Goal: Information Seeking & Learning: Check status

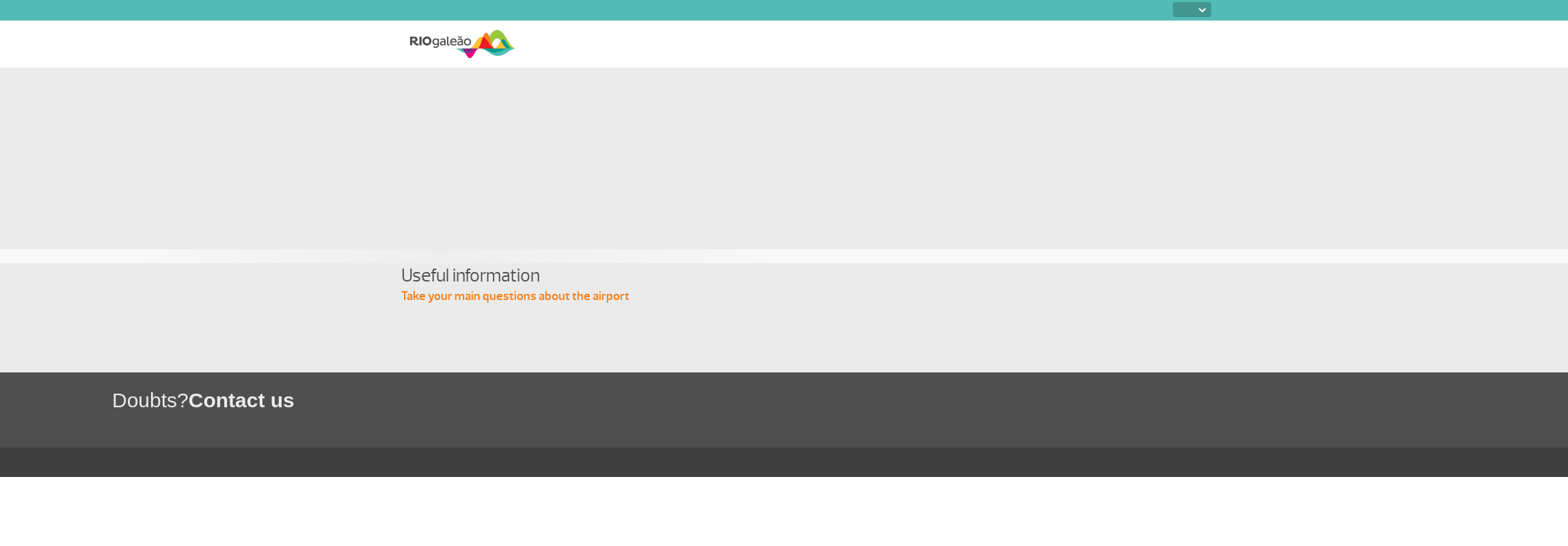
select select
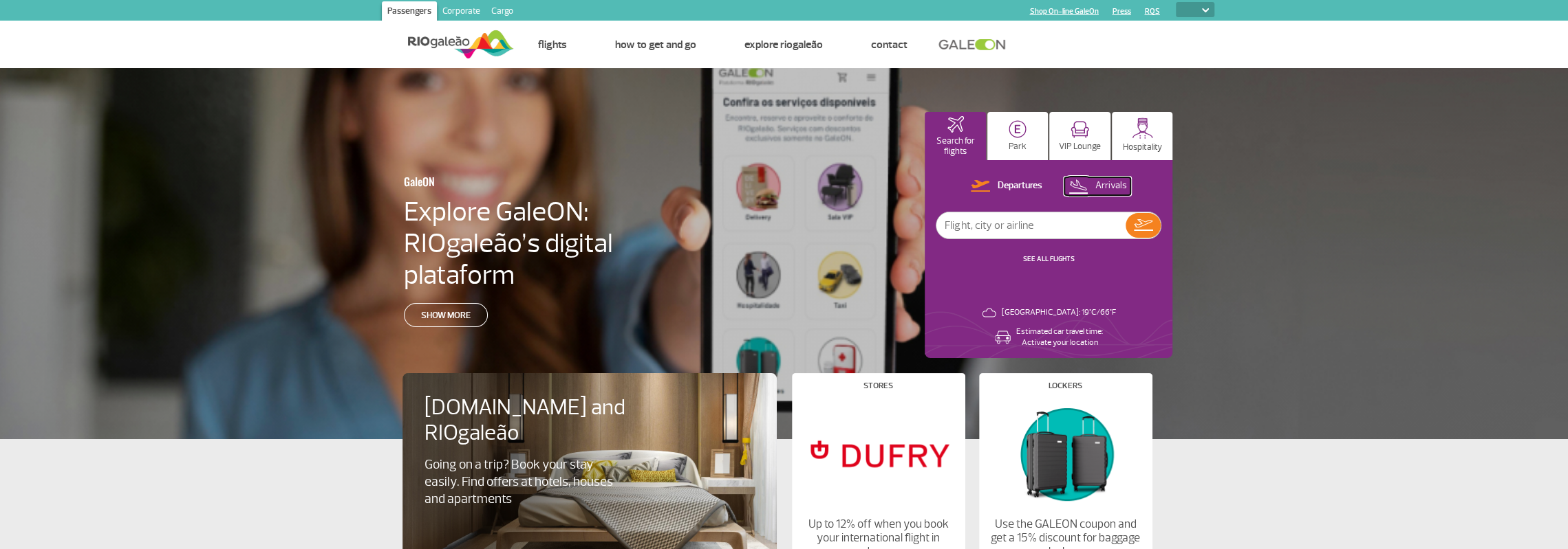
click at [1108, 182] on p "Arrivals" at bounding box center [1110, 186] width 32 height 13
click at [1054, 261] on link "SEE ALL FLIGHTS" at bounding box center [1048, 259] width 51 height 9
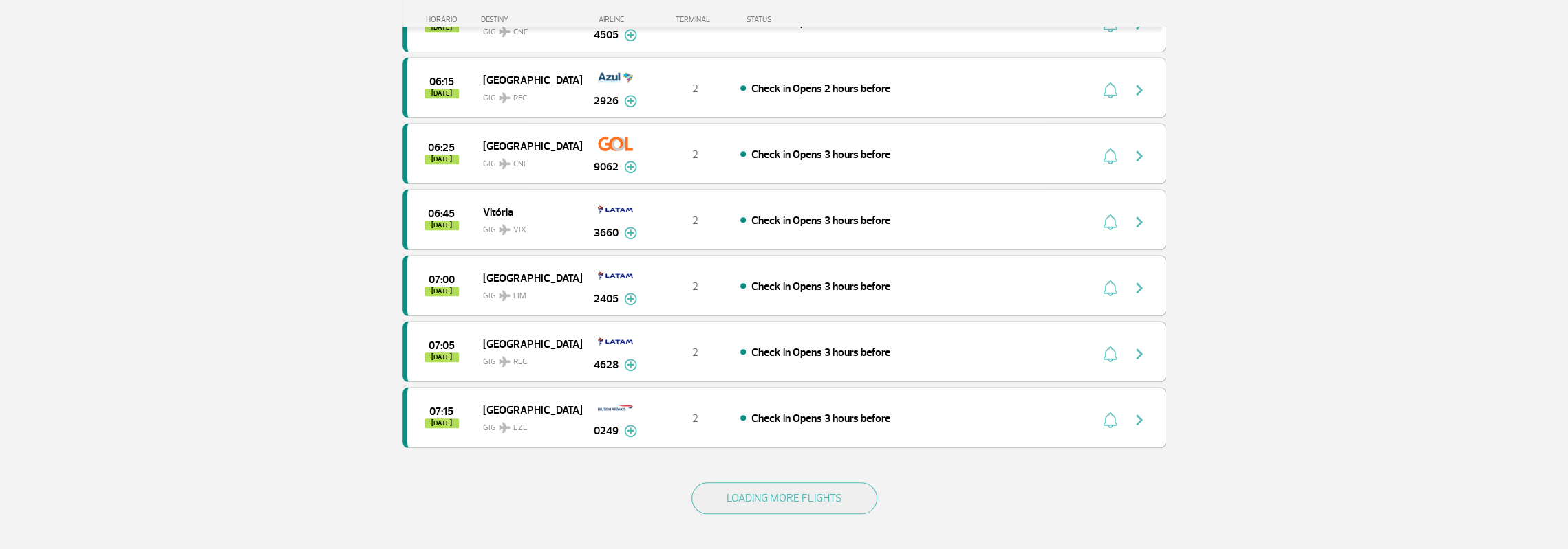
scroll to position [1173, 0]
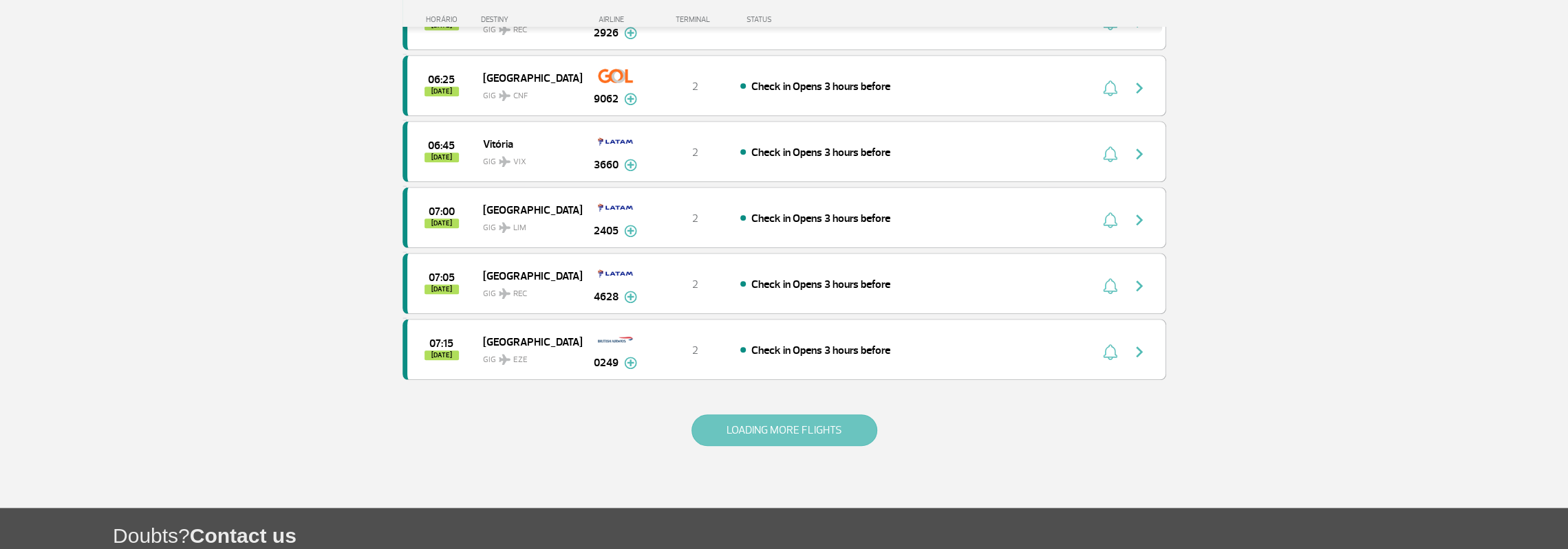
click at [732, 415] on button "LOADING MORE FLIGHTS" at bounding box center [784, 431] width 186 height 32
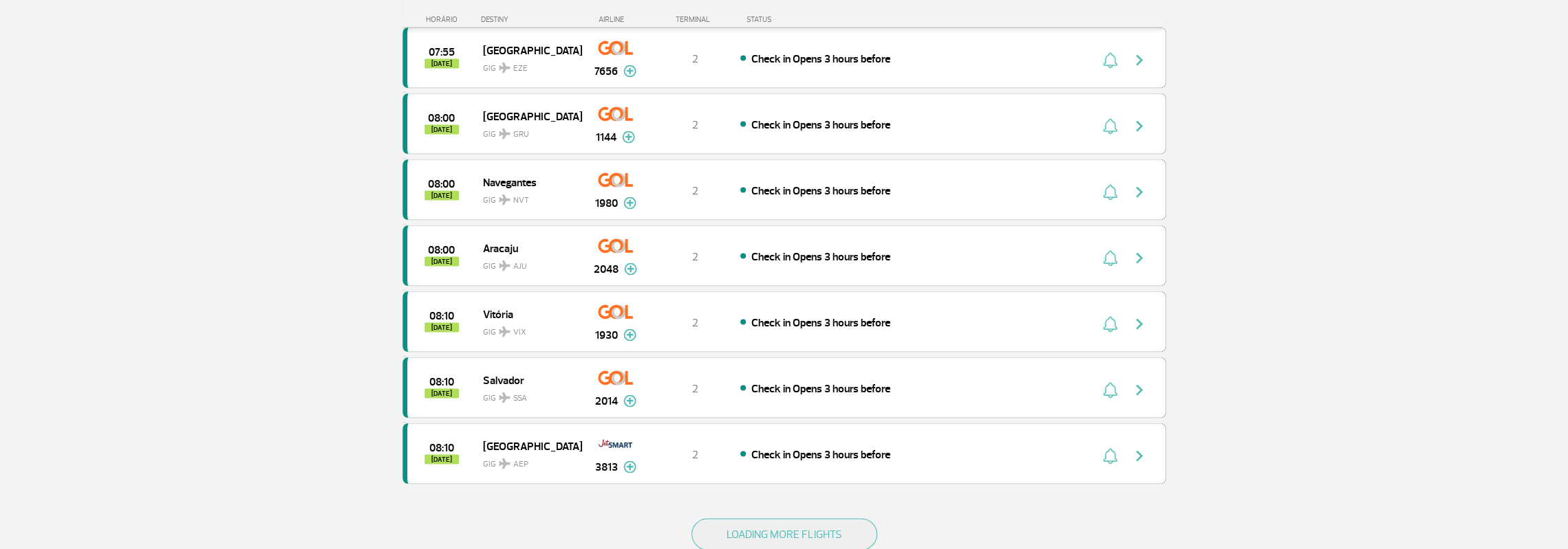
scroll to position [2413, 0]
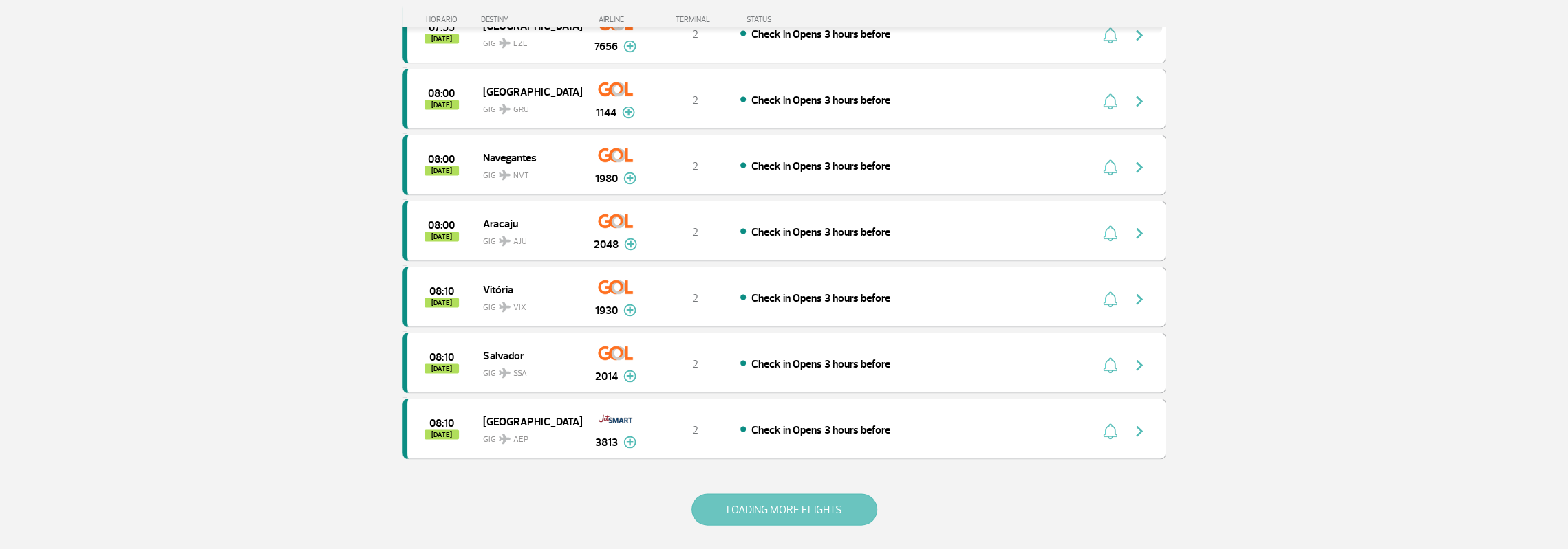
click at [836, 494] on button "LOADING MORE FLIGHTS" at bounding box center [784, 510] width 186 height 32
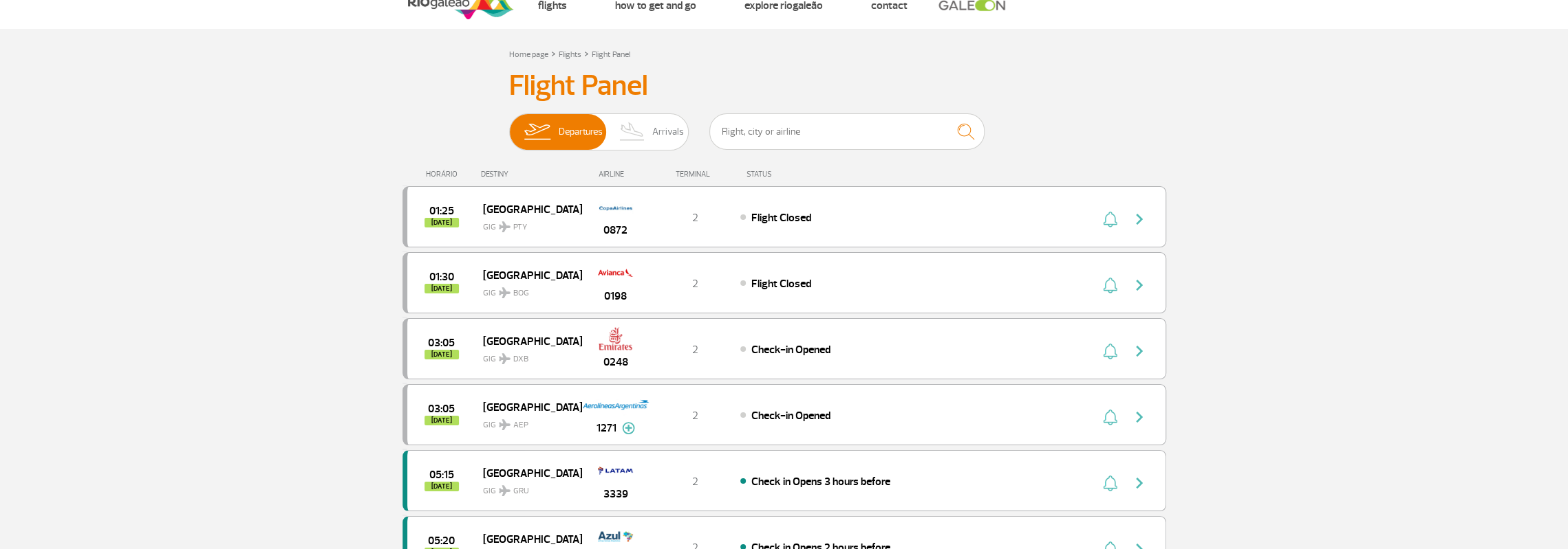
scroll to position [0, 0]
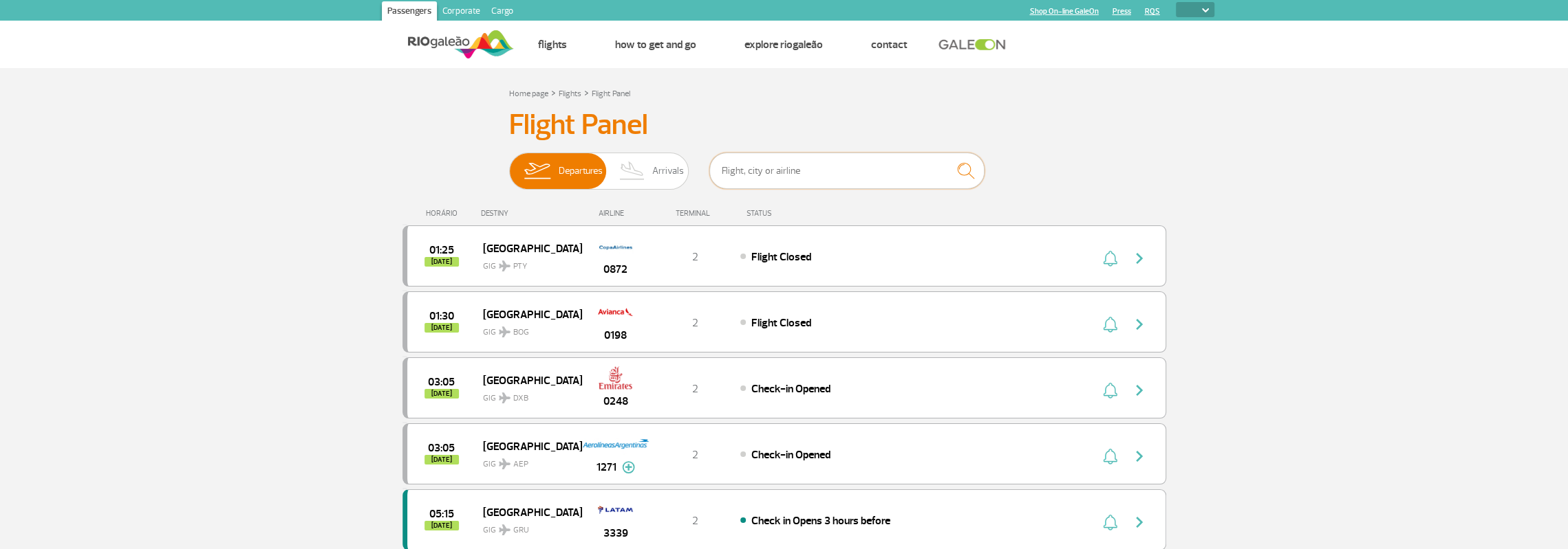
click at [862, 165] on input "text" at bounding box center [847, 170] width 275 height 36
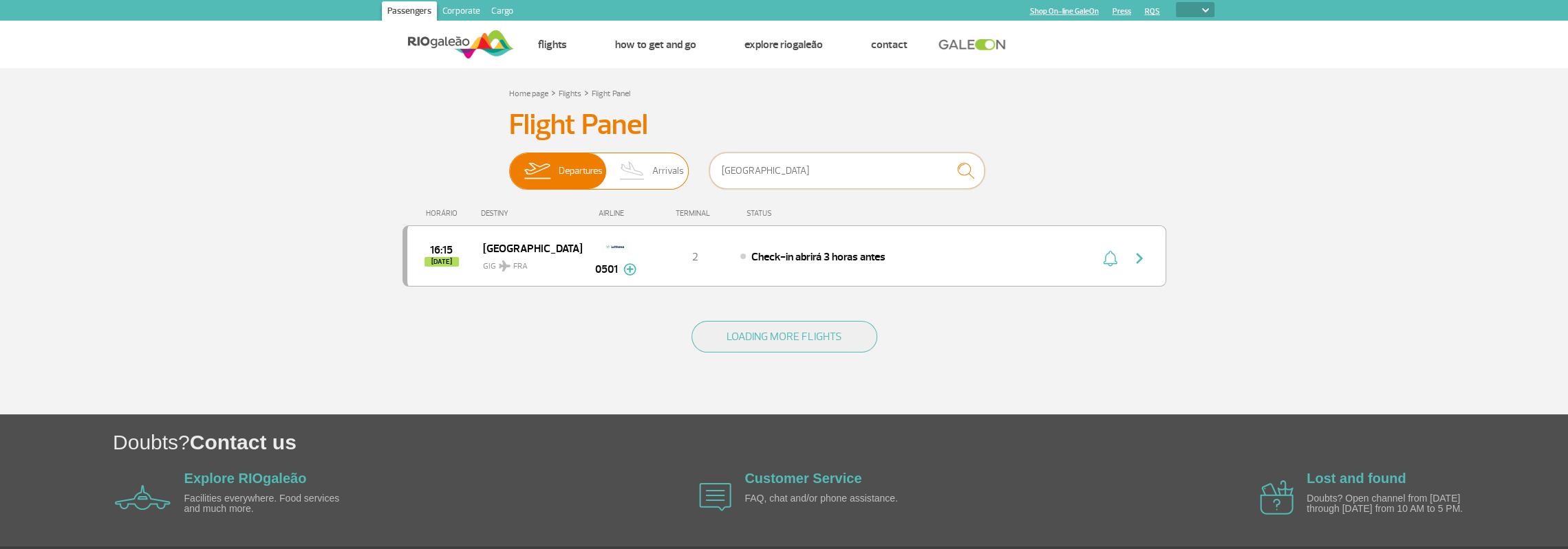
type input "[GEOGRAPHIC_DATA]"
click at [659, 166] on span "Arrivals" at bounding box center [668, 170] width 32 height 35
click at [509, 164] on input "Departures Arrivals" at bounding box center [509, 164] width 0 height 0
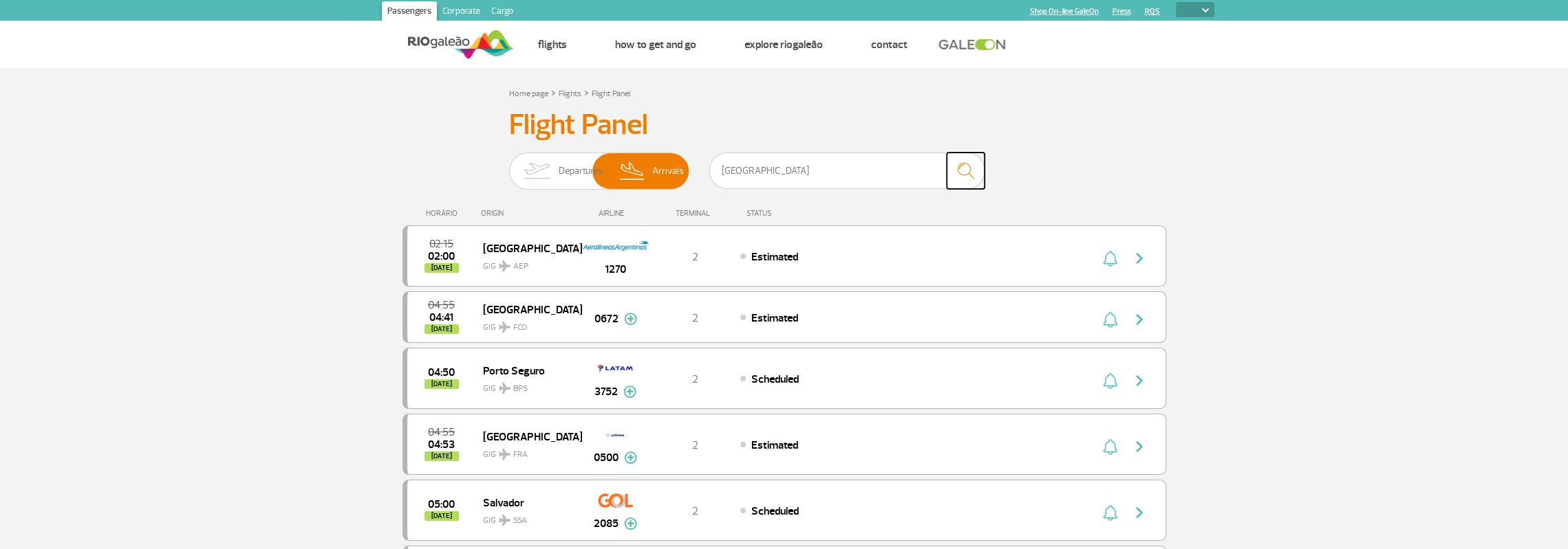
click at [967, 169] on img "submit" at bounding box center [965, 170] width 30 height 28
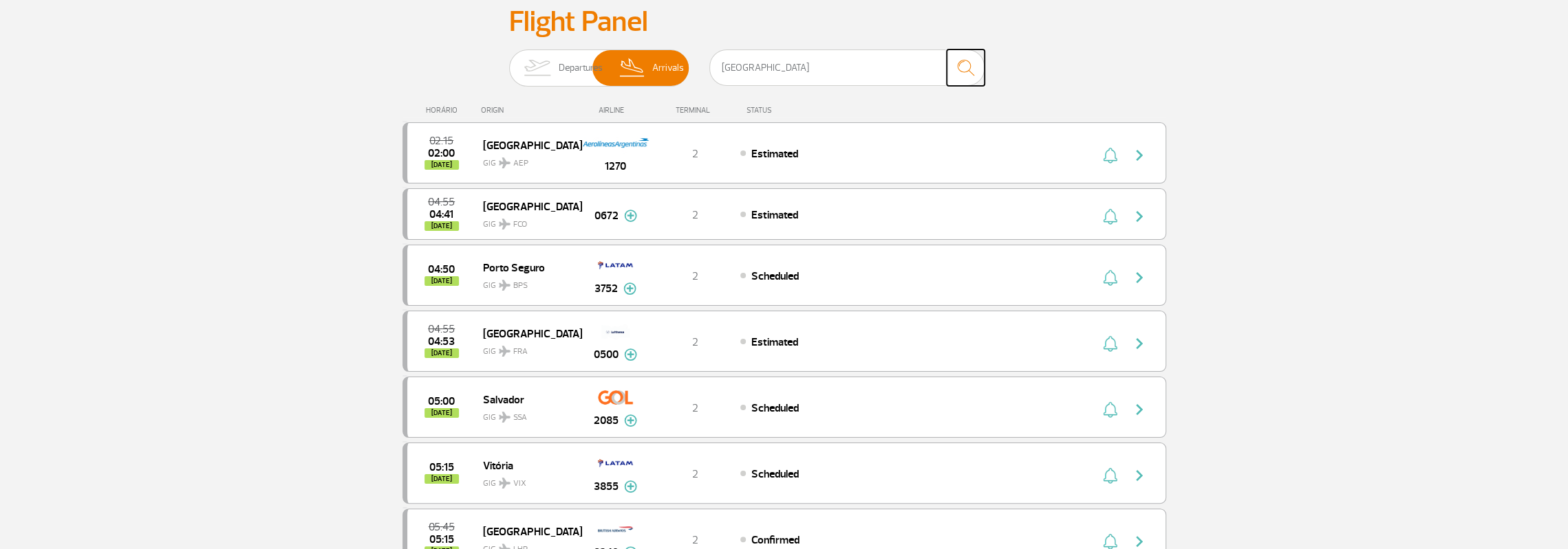
scroll to position [114, 0]
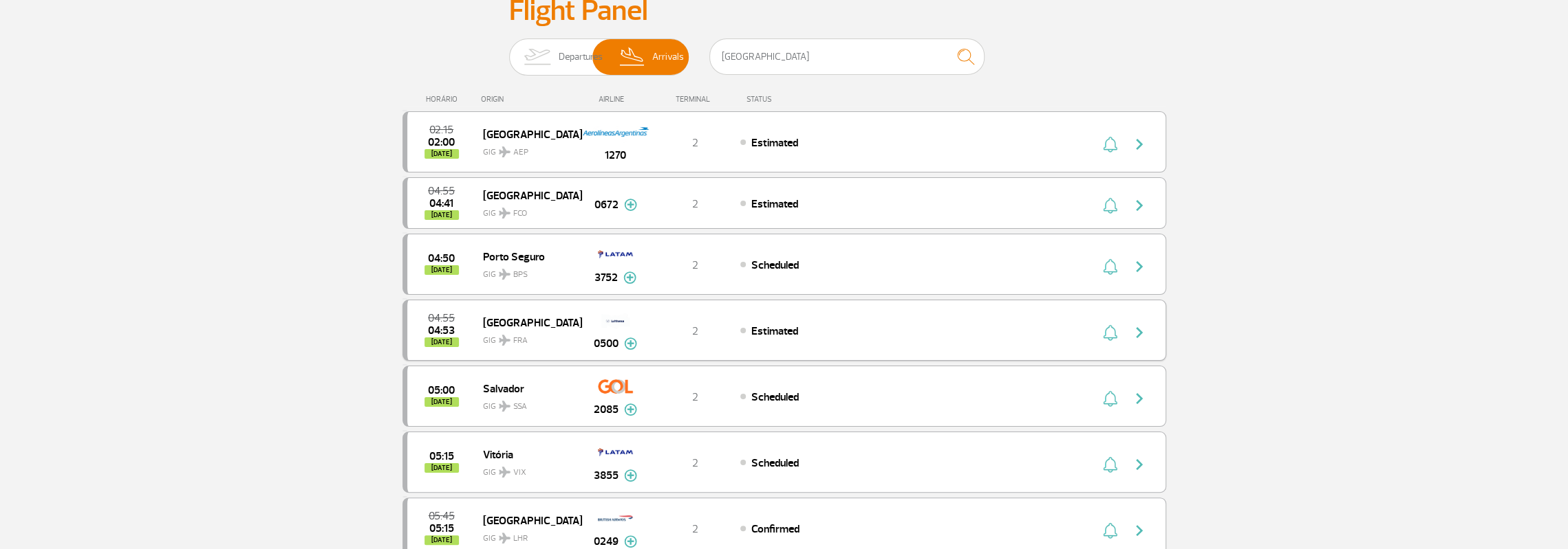
click at [931, 323] on div "Estimated" at bounding box center [892, 330] width 304 height 15
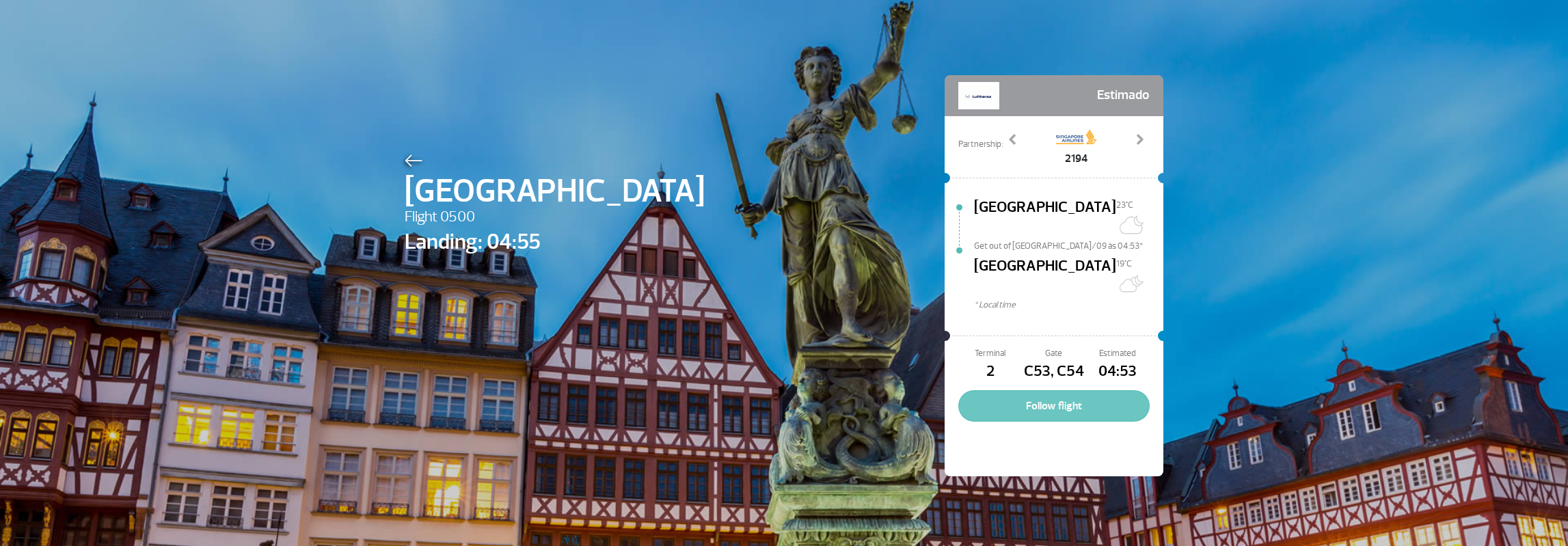
click at [1048, 390] on button "Follow flight" at bounding box center [1054, 406] width 191 height 32
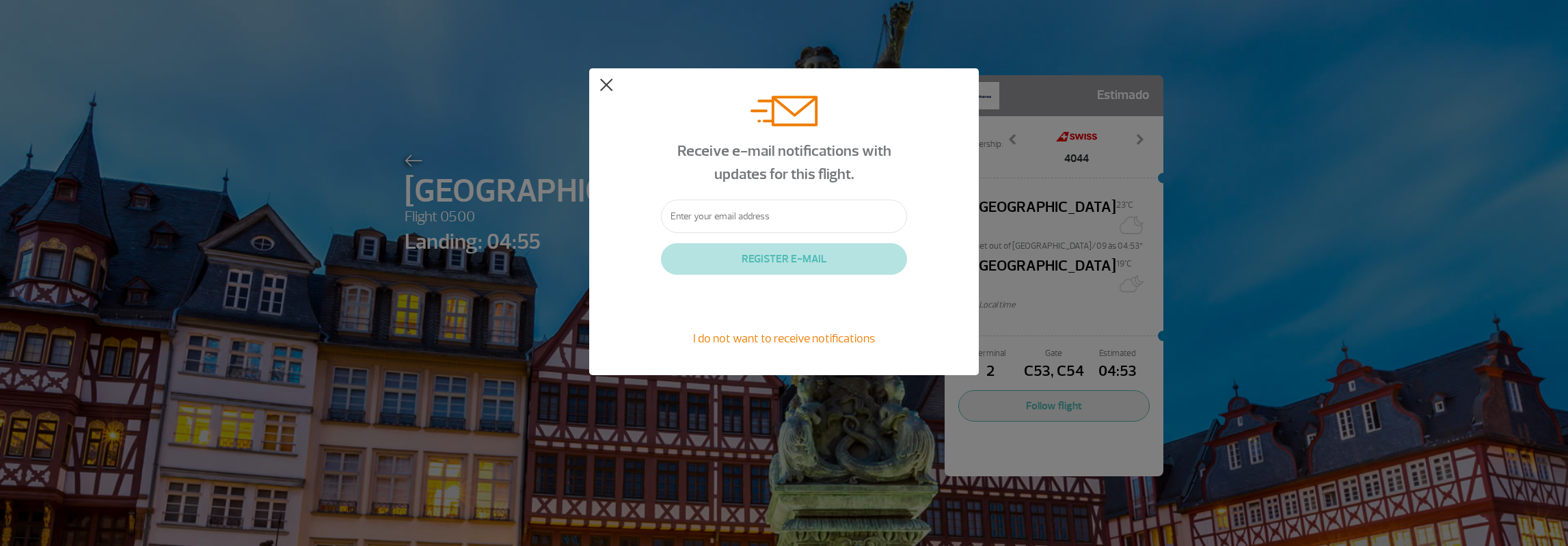
click at [606, 87] on button at bounding box center [606, 85] width 14 height 14
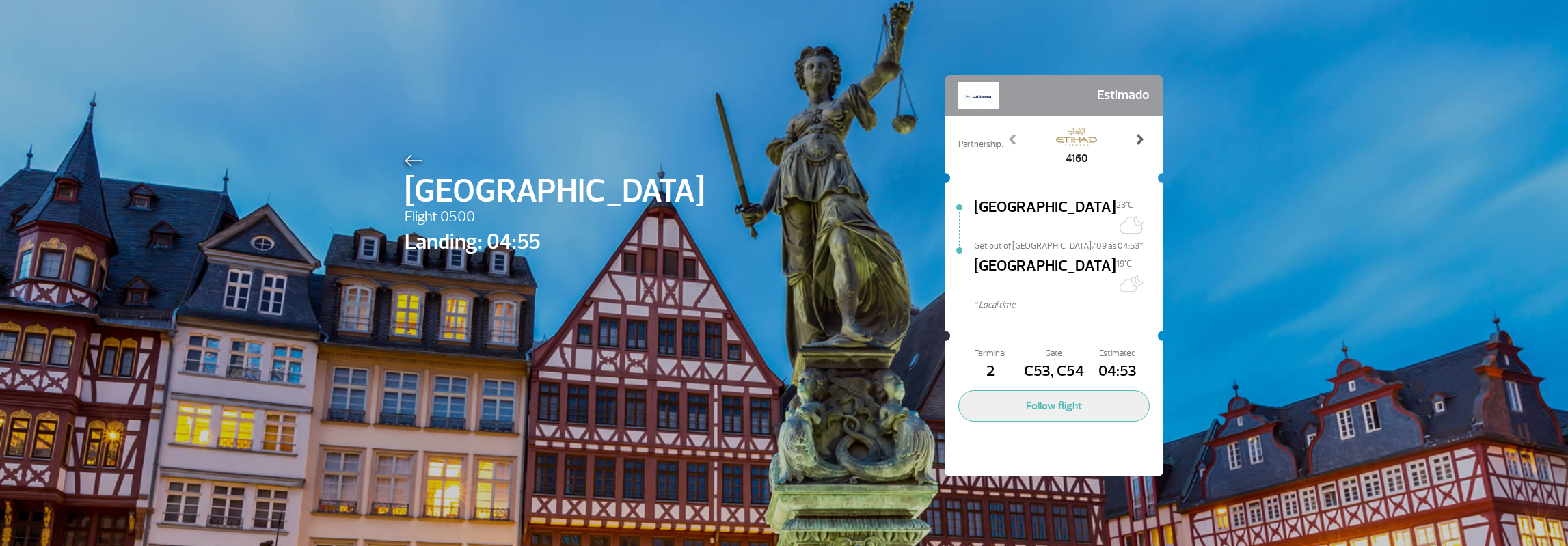
click at [1134, 143] on span at bounding box center [1139, 139] width 14 height 14
click at [1006, 134] on span at bounding box center [1013, 139] width 14 height 14
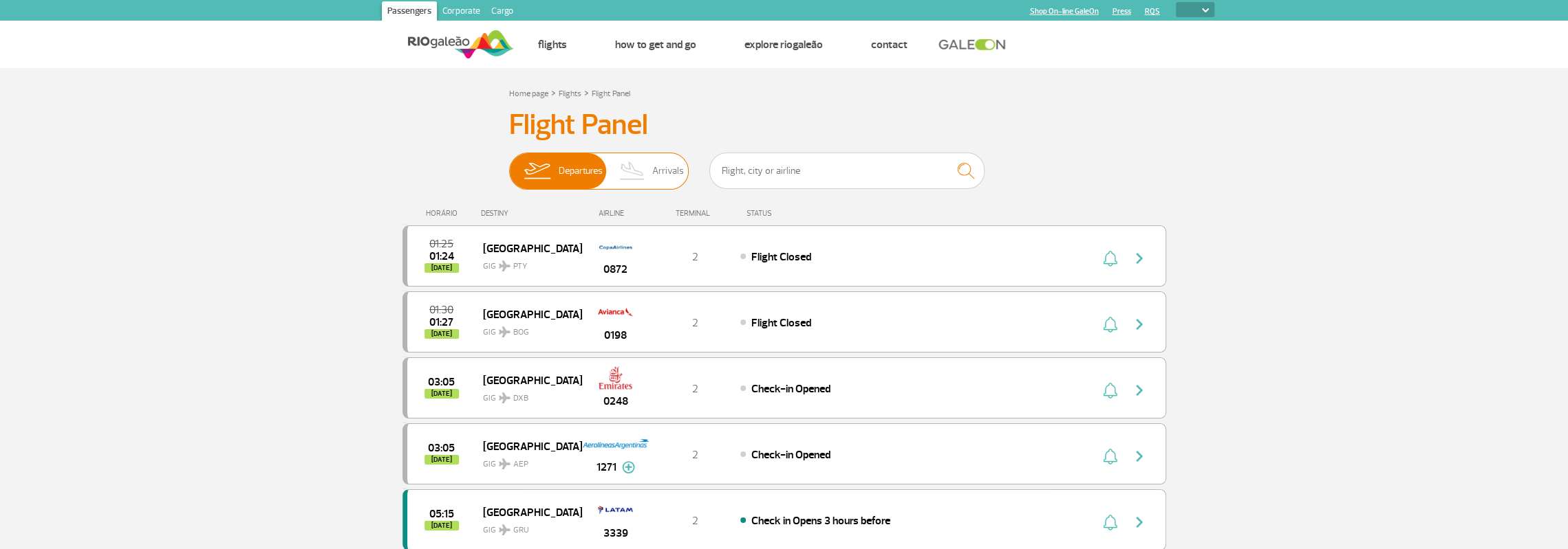
click at [665, 165] on span "Arrivals" at bounding box center [668, 170] width 32 height 35
click at [509, 164] on input "Departures Arrivals" at bounding box center [509, 164] width 0 height 0
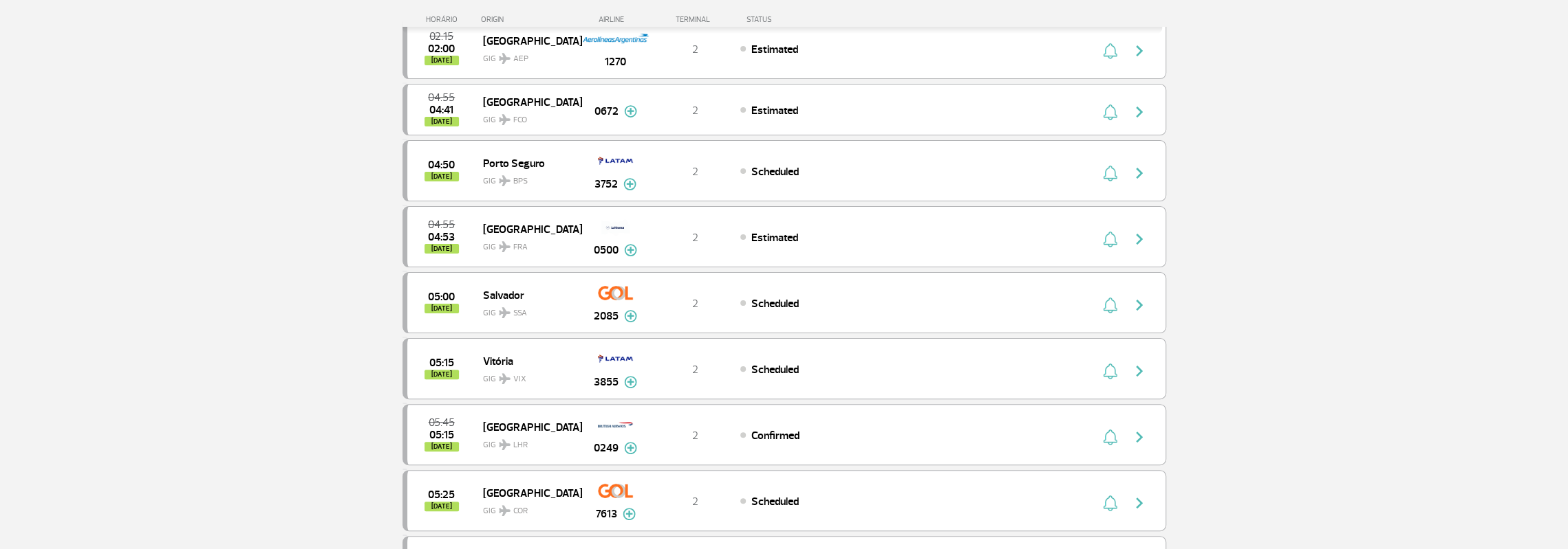
scroll to position [229, 0]
